Goal: Find specific page/section: Find specific page/section

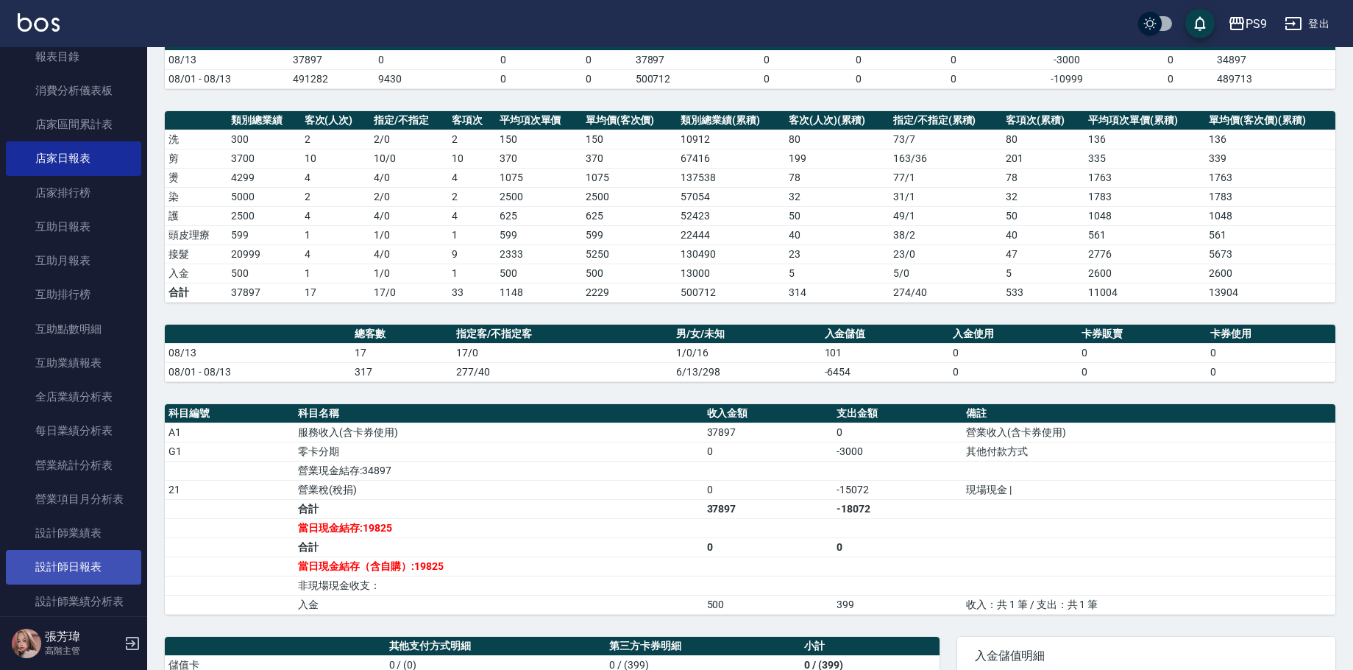
scroll to position [589, 0]
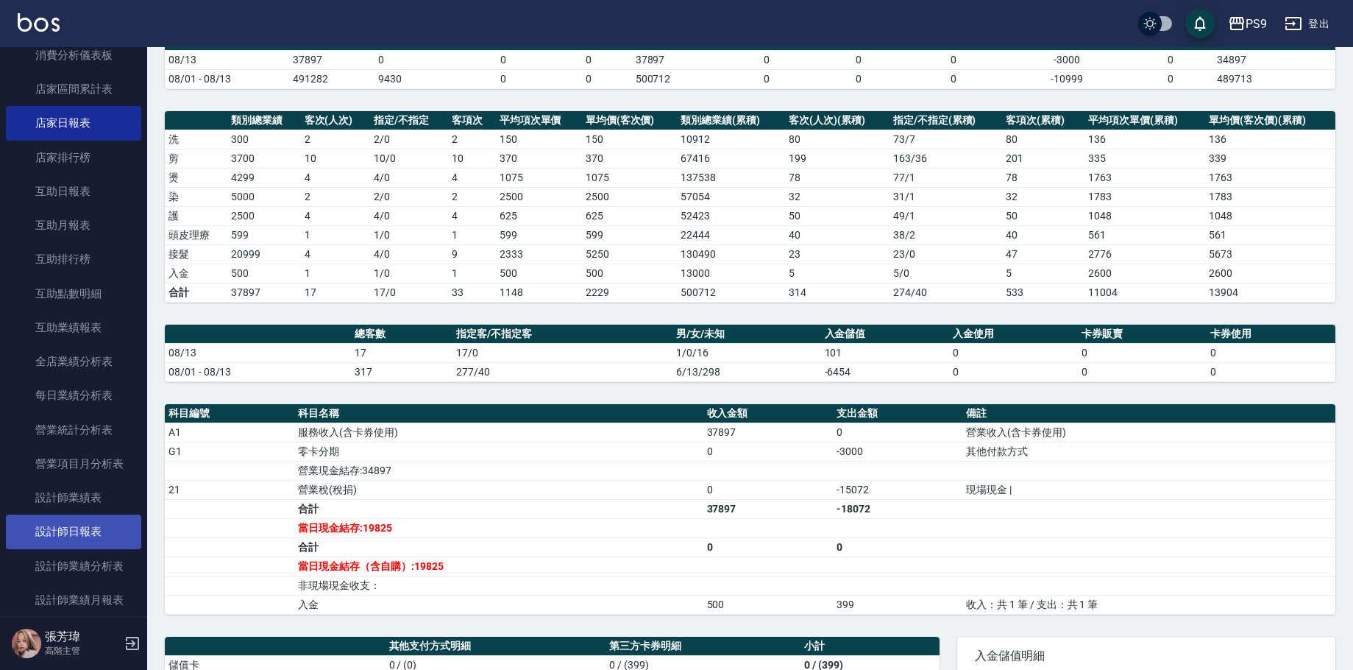
click at [88, 521] on link "設計師日報表" at bounding box center [73, 531] width 135 height 34
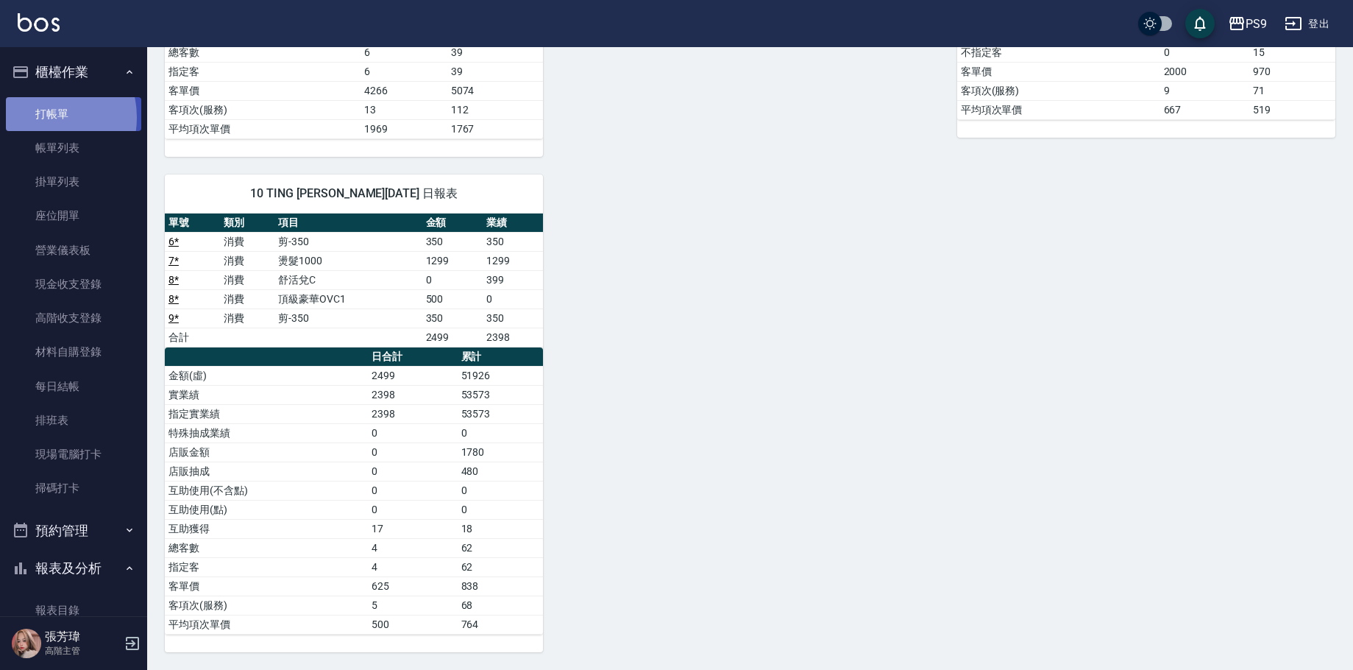
click at [43, 117] on link "打帳單" at bounding box center [73, 114] width 135 height 34
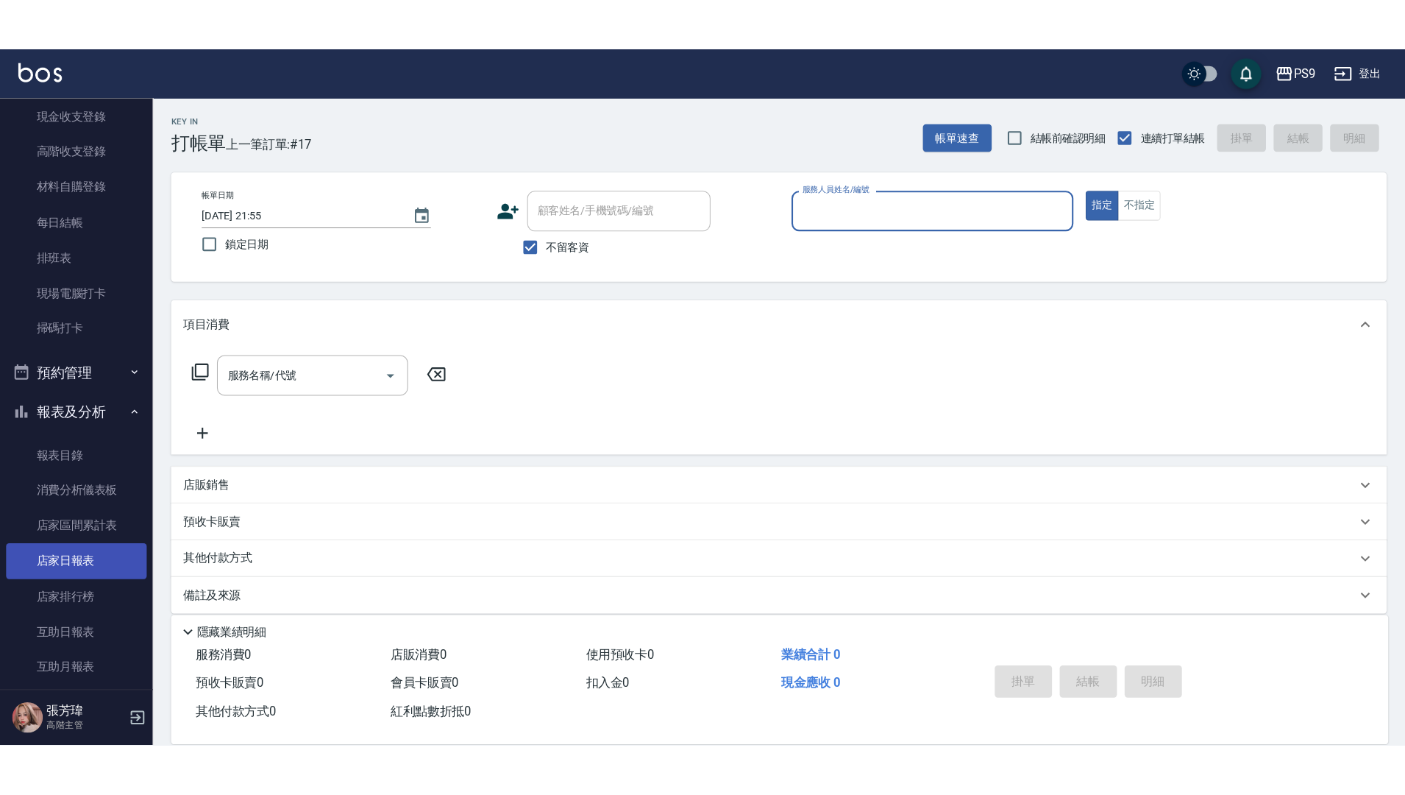
scroll to position [221, 0]
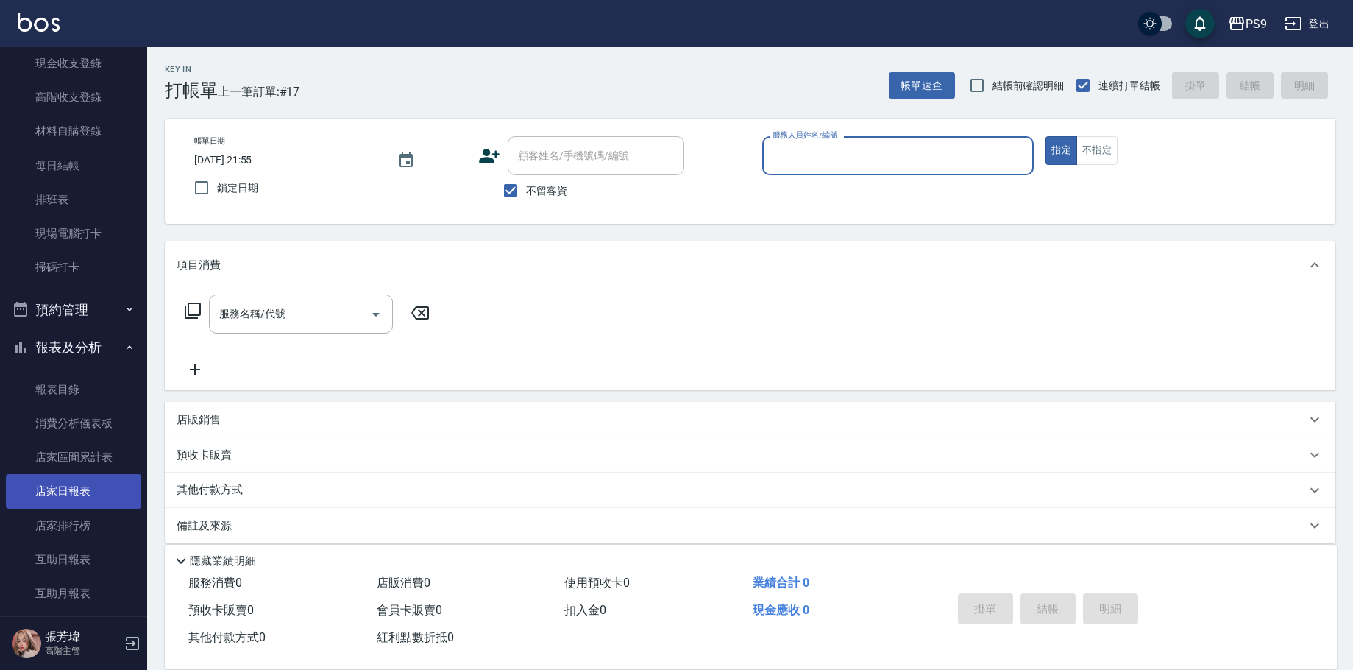
click at [85, 499] on link "店家日報表" at bounding box center [73, 491] width 135 height 34
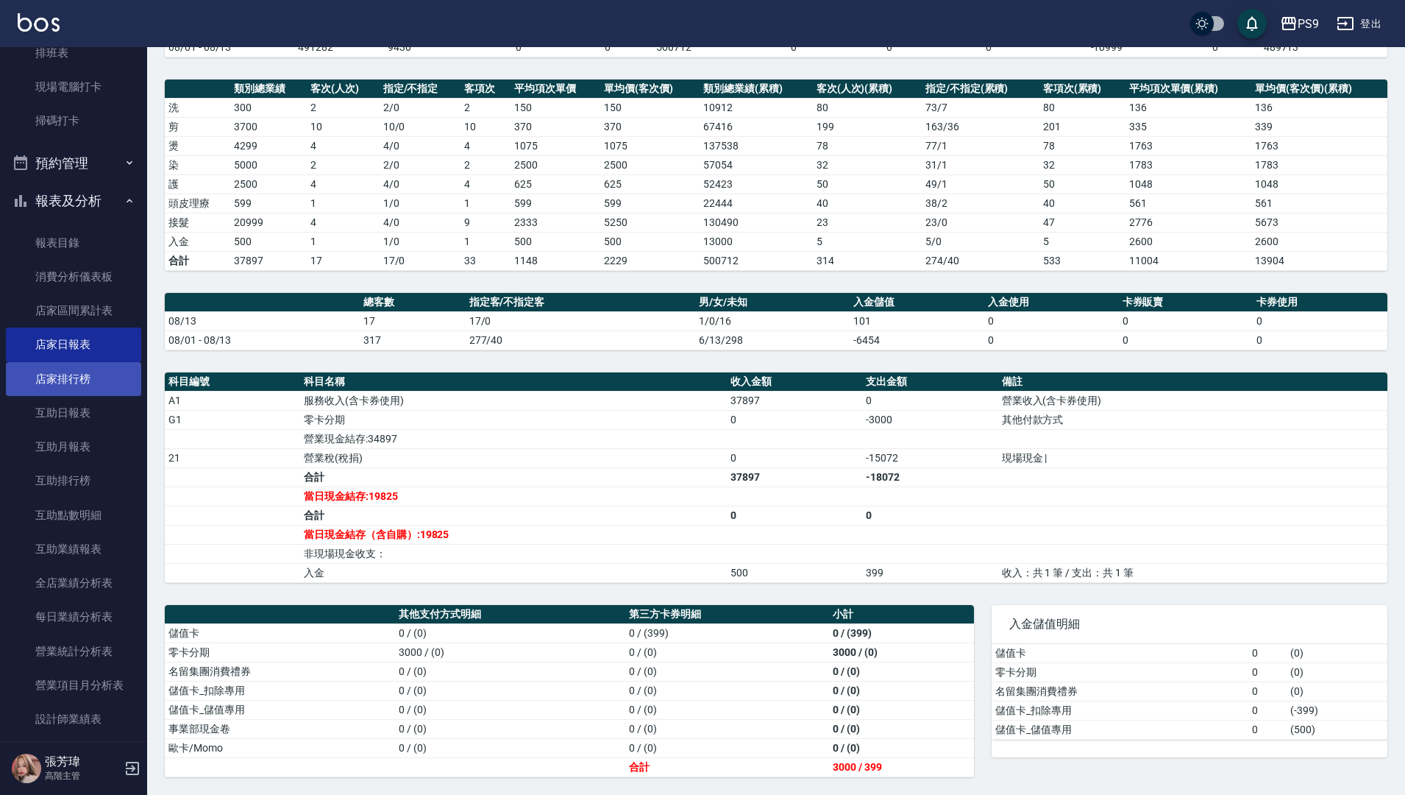
scroll to position [368, 0]
click at [63, 412] on link "互助日報表" at bounding box center [73, 412] width 135 height 34
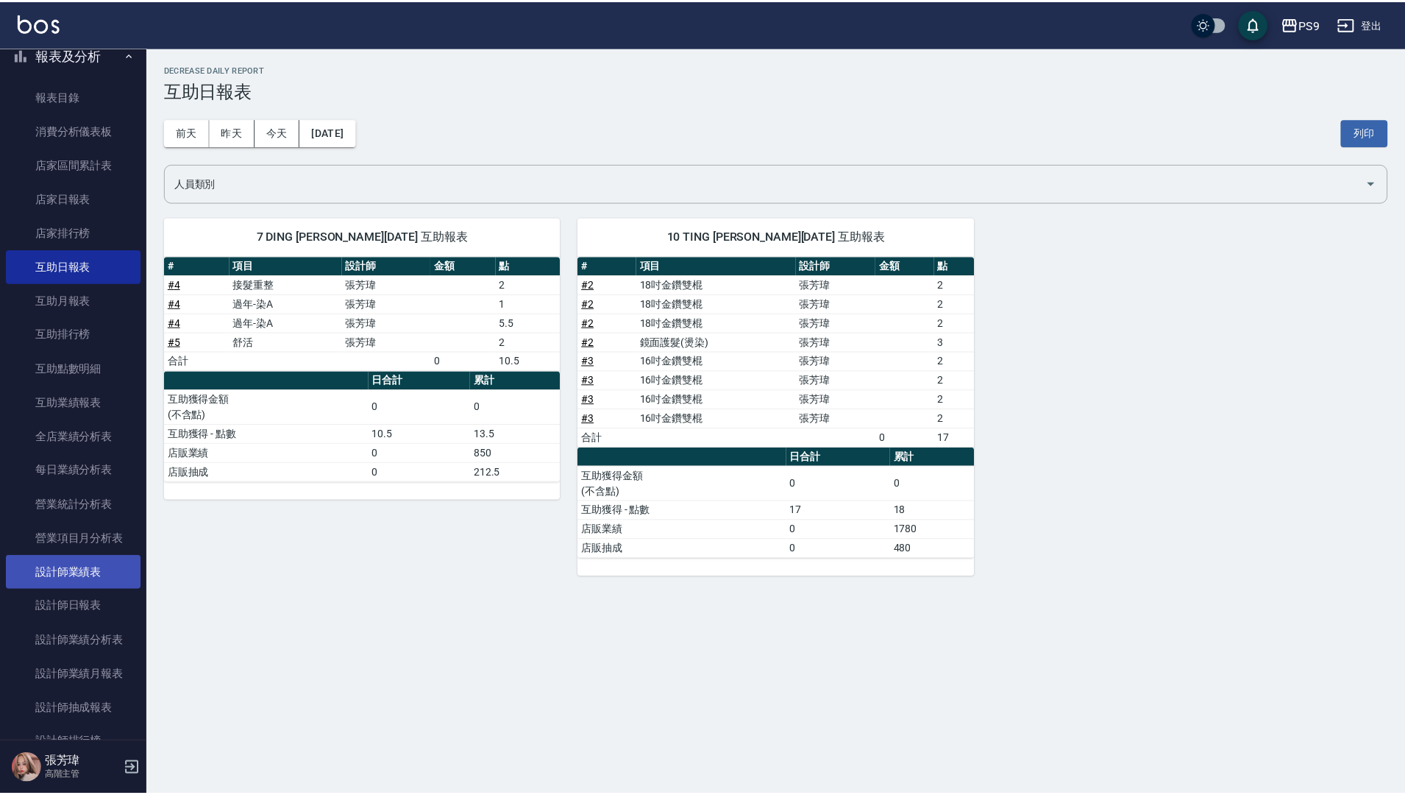
scroll to position [515, 0]
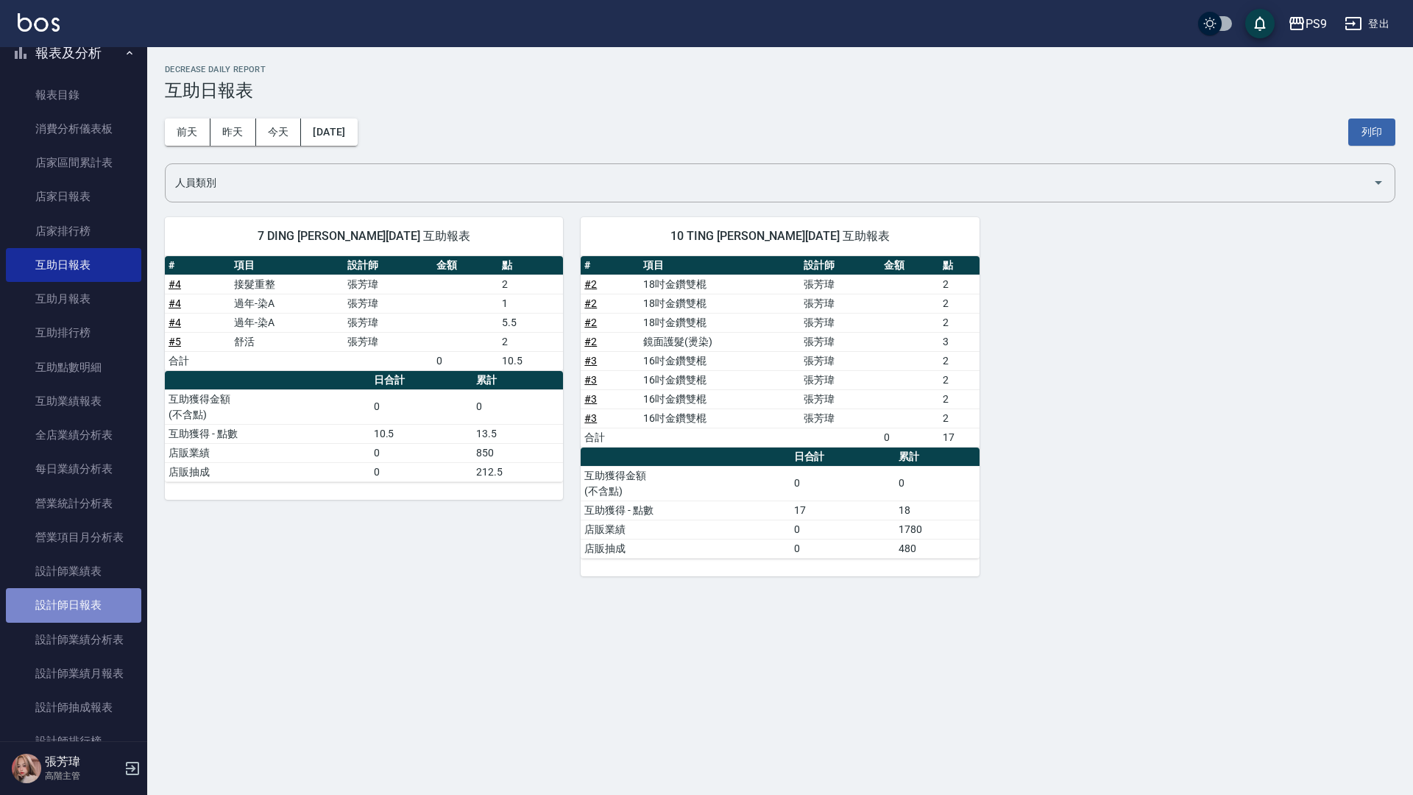
drag, startPoint x: 93, startPoint y: 599, endPoint x: 102, endPoint y: 602, distance: 9.3
click at [92, 599] on link "設計師日報表" at bounding box center [73, 605] width 135 height 34
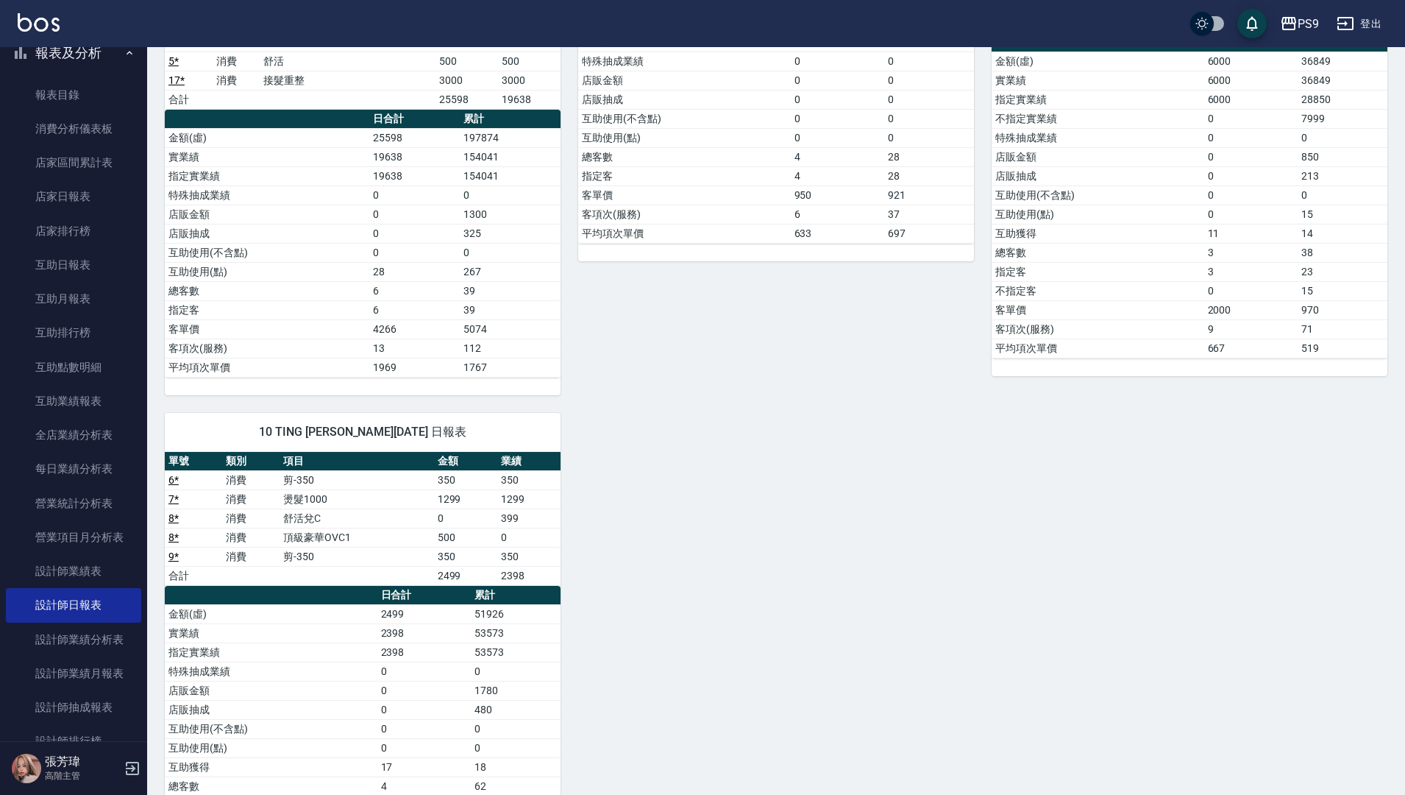
scroll to position [493, 0]
